Goal: Navigation & Orientation: Find specific page/section

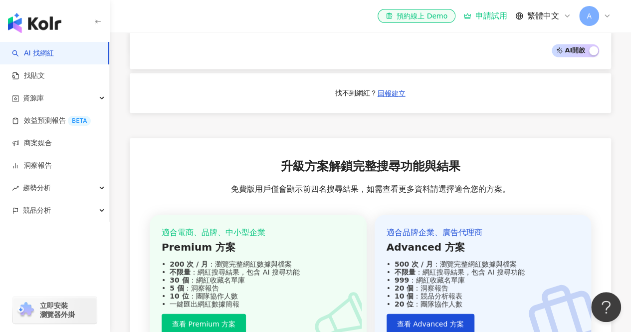
scroll to position [945, 0]
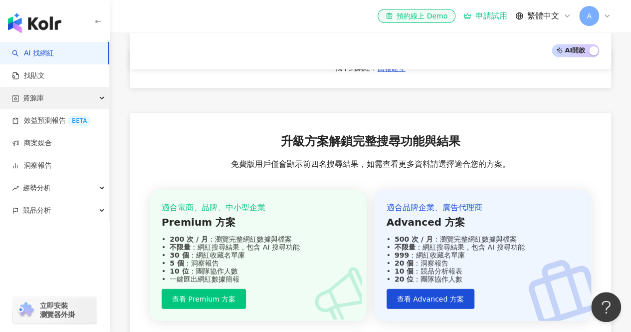
click at [38, 104] on span "資源庫" at bounding box center [33, 98] width 21 height 22
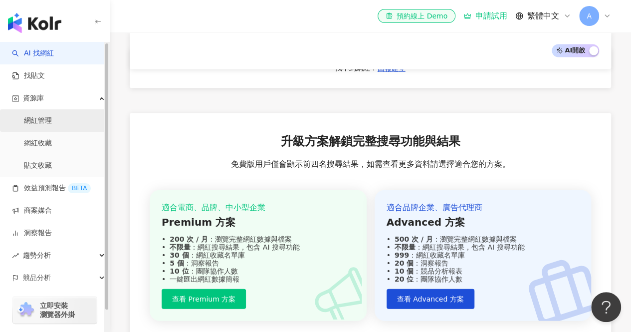
click at [43, 126] on link "網紅管理" at bounding box center [38, 121] width 28 height 10
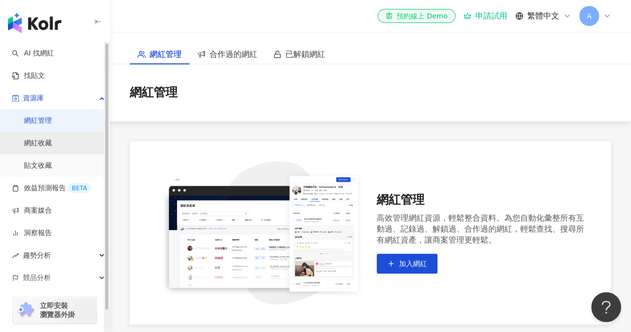
click at [48, 148] on link "網紅收藏" at bounding box center [38, 143] width 28 height 10
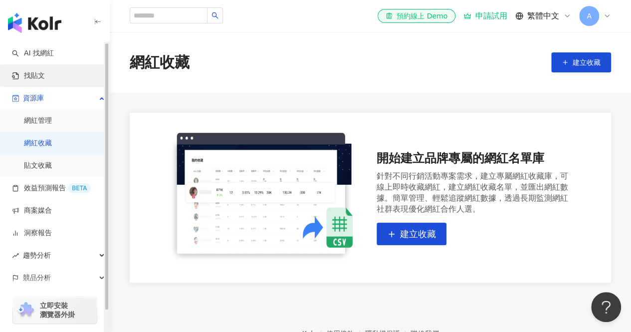
click at [43, 73] on link "找貼文" at bounding box center [28, 76] width 33 height 10
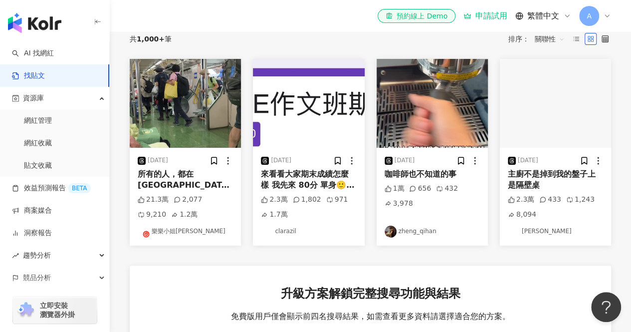
scroll to position [100, 0]
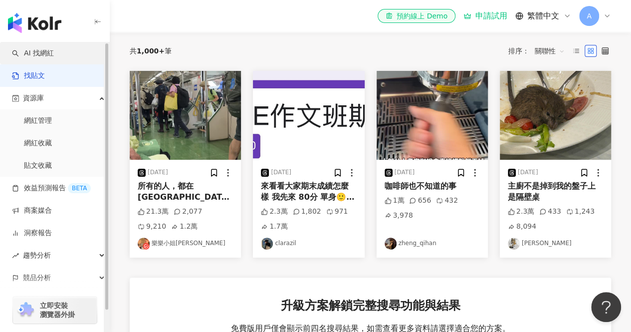
click at [54, 54] on link "AI 找網紅" at bounding box center [33, 53] width 42 height 10
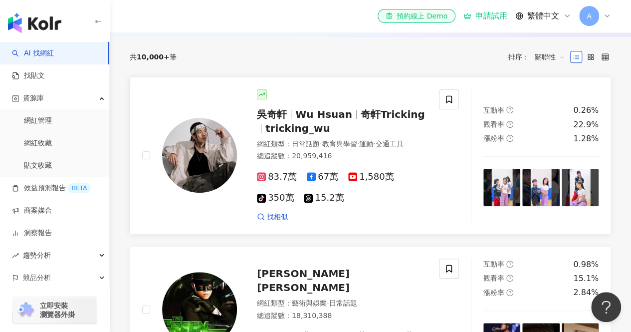
scroll to position [349, 0]
